Goal: Transaction & Acquisition: Purchase product/service

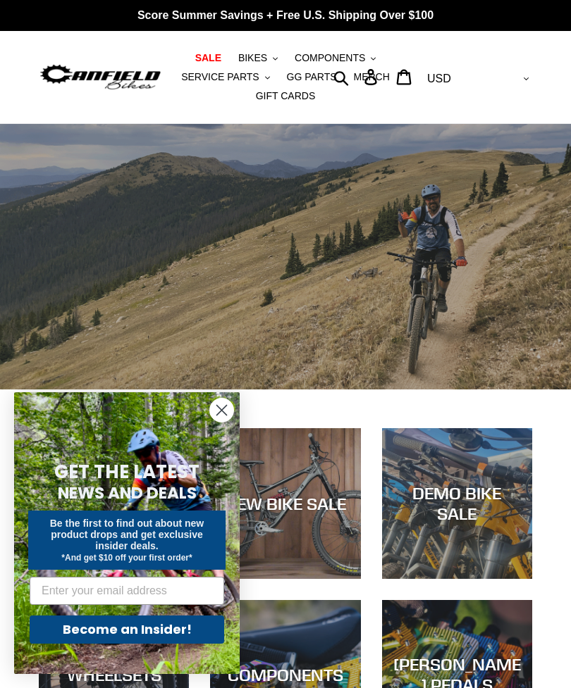
click at [256, 58] on span "BIKES" at bounding box center [252, 58] width 29 height 12
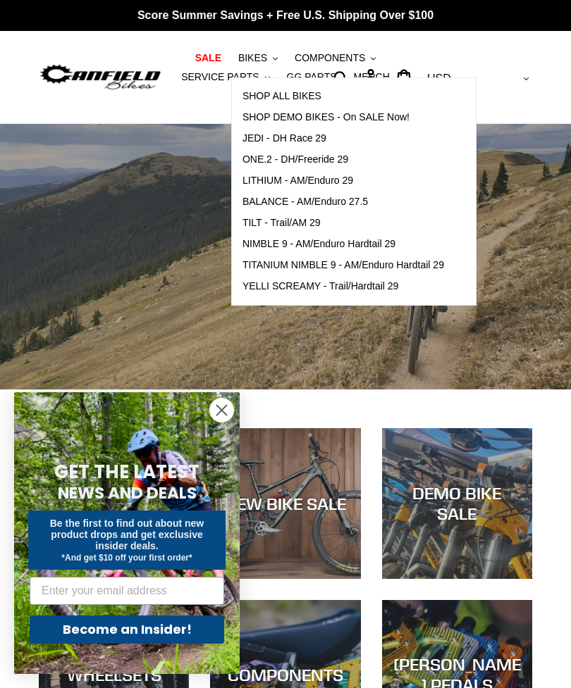
click at [270, 178] on span "LITHIUM - AM/Enduro 29" at bounding box center [297, 181] width 111 height 12
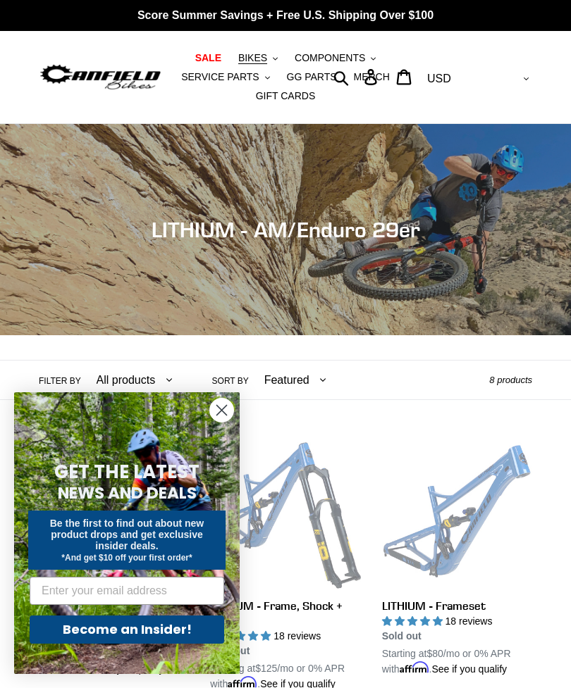
click at [256, 52] on span "BIKES" at bounding box center [252, 58] width 29 height 12
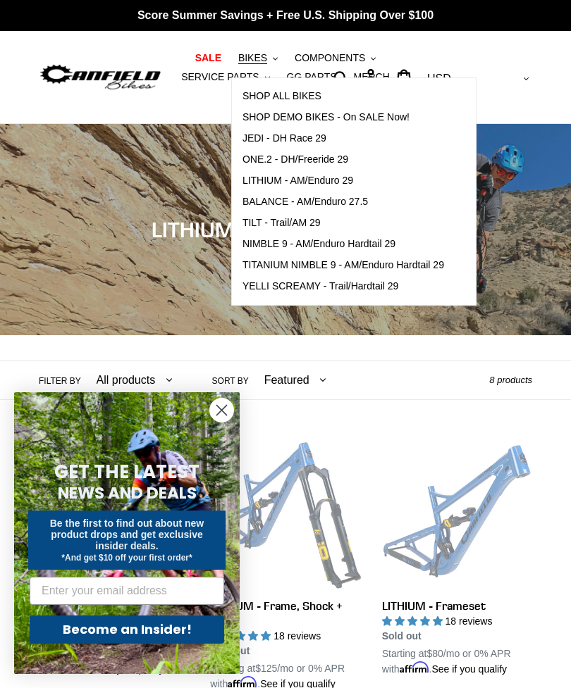
click at [275, 223] on span "TILT - Trail/AM 29" at bounding box center [281, 223] width 78 height 12
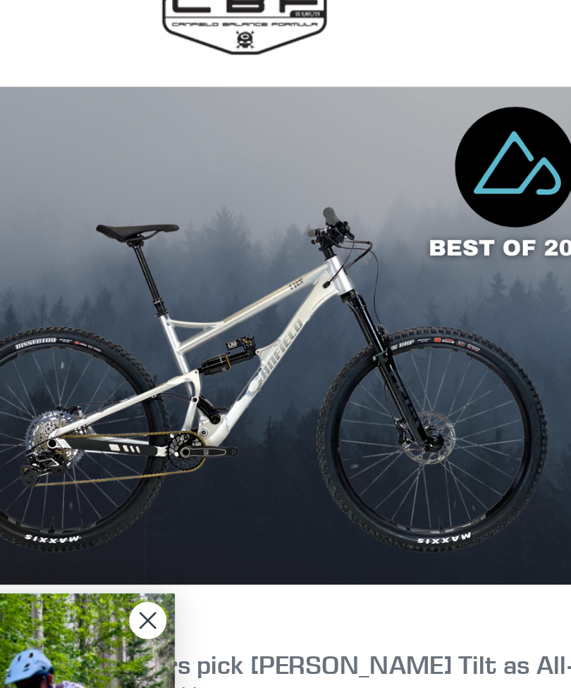
scroll to position [792, 0]
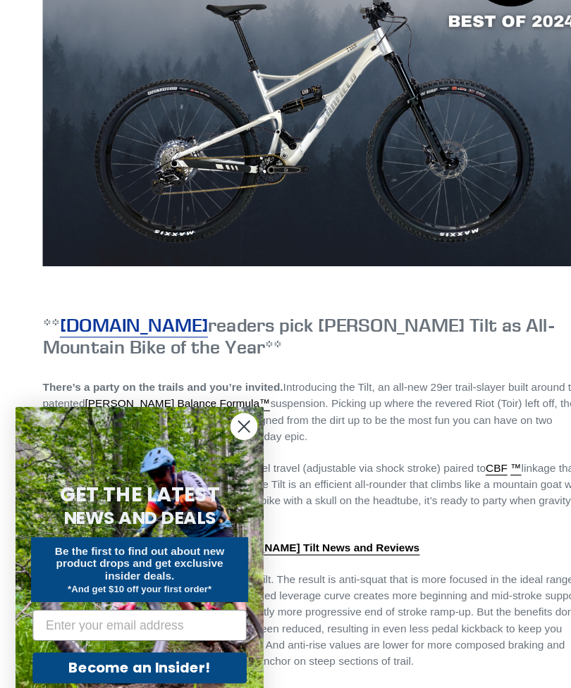
click at [219, 399] on circle "Close dialog" at bounding box center [221, 410] width 23 height 23
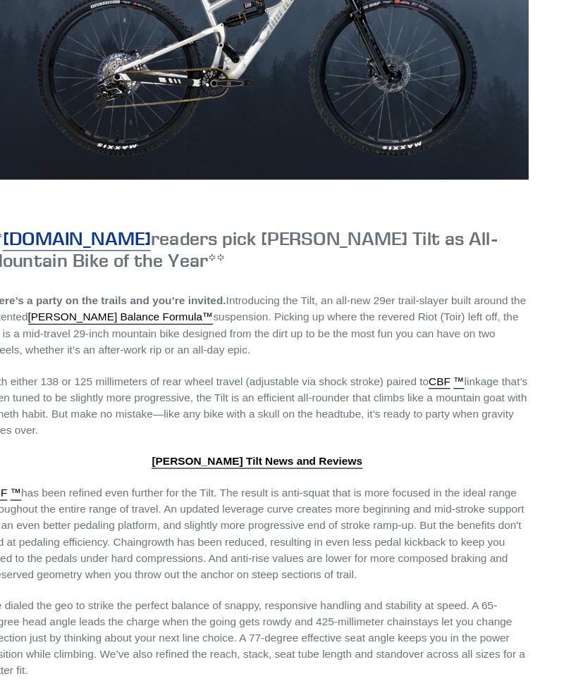
scroll to position [1132, 0]
